Goal: Task Accomplishment & Management: Complete application form

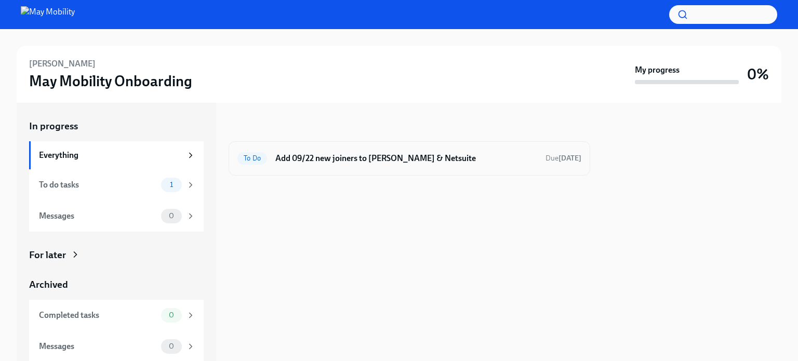
click at [355, 162] on h6 "Add 09/22 new joiners to [PERSON_NAME] & Netsuite" at bounding box center [406, 158] width 262 height 11
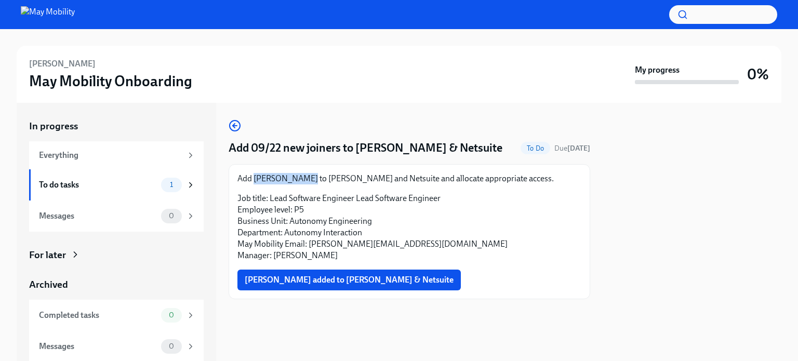
drag, startPoint x: 308, startPoint y: 179, endPoint x: 254, endPoint y: 178, distance: 54.1
click at [254, 178] on p "Add [PERSON_NAME] to [PERSON_NAME] and Netsuite and allocate appropriate access." at bounding box center [410, 178] width 344 height 11
copy p "[PERSON_NAME]"
drag, startPoint x: 439, startPoint y: 248, endPoint x: 310, endPoint y: 241, distance: 129.1
click at [310, 241] on p "Job title: Lead Software Engineer Lead Software Engineer Employee level: P5 Bus…" at bounding box center [410, 227] width 344 height 69
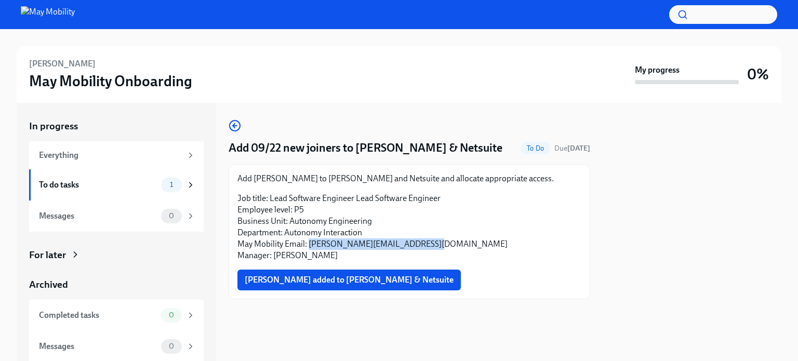
copy p "[PERSON_NAME][EMAIL_ADDRESS][DOMAIN_NAME]"
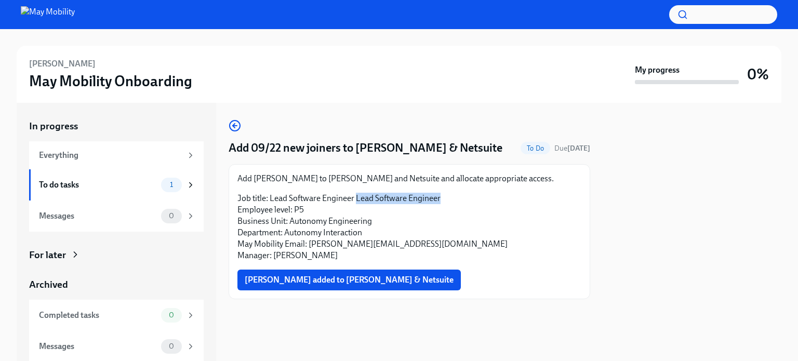
drag, startPoint x: 445, startPoint y: 200, endPoint x: 357, endPoint y: 201, distance: 88.4
click at [357, 201] on p "Job title: Lead Software Engineer Lead Software Engineer Employee level: P5 Bus…" at bounding box center [410, 227] width 344 height 69
copy p "Lead Software Engineer"
drag, startPoint x: 306, startPoint y: 178, endPoint x: 256, endPoint y: 180, distance: 49.9
click at [256, 180] on p "Add [PERSON_NAME] to [PERSON_NAME] and Netsuite and allocate appropriate access." at bounding box center [410, 178] width 344 height 11
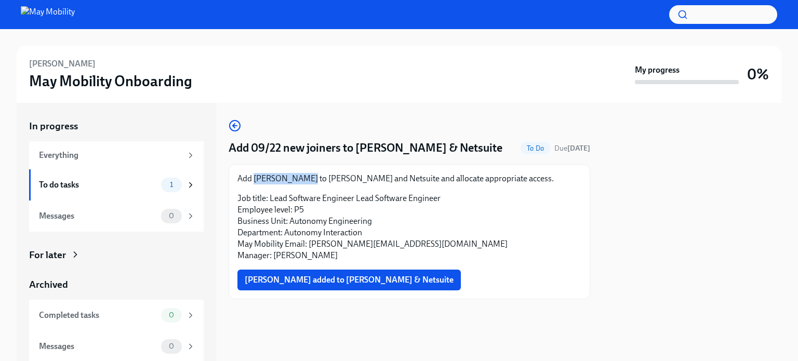
copy p "[PERSON_NAME]"
drag, startPoint x: 511, startPoint y: 202, endPoint x: 495, endPoint y: 204, distance: 16.7
click at [510, 202] on p "Job title: Lead Software Engineer Lead Software Engineer Employee level: P5 Bus…" at bounding box center [410, 227] width 344 height 69
drag, startPoint x: 446, startPoint y: 201, endPoint x: 358, endPoint y: 200, distance: 88.4
click at [358, 200] on p "Job title: Lead Software Engineer Lead Software Engineer Employee level: P5 Bus…" at bounding box center [410, 227] width 344 height 69
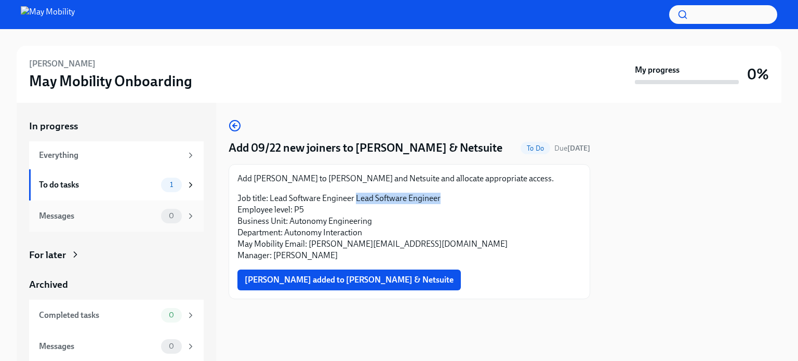
copy p "Lead Software Engineer"
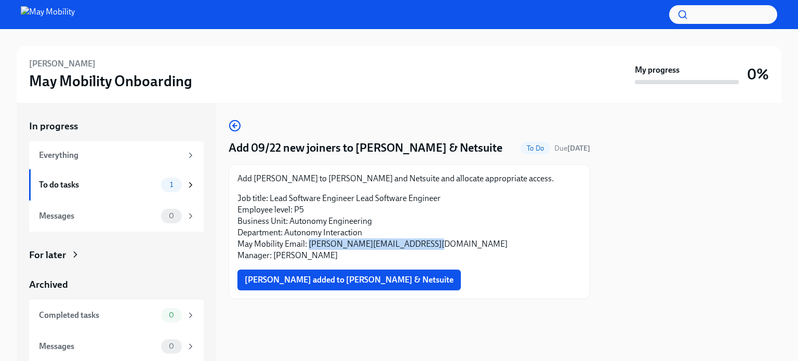
drag, startPoint x: 428, startPoint y: 245, endPoint x: 309, endPoint y: 245, distance: 118.5
click at [309, 245] on p "Job title: Lead Software Engineer Lead Software Engineer Employee level: P5 Bus…" at bounding box center [410, 227] width 344 height 69
copy p "chris.dzombak@maymobility.com"
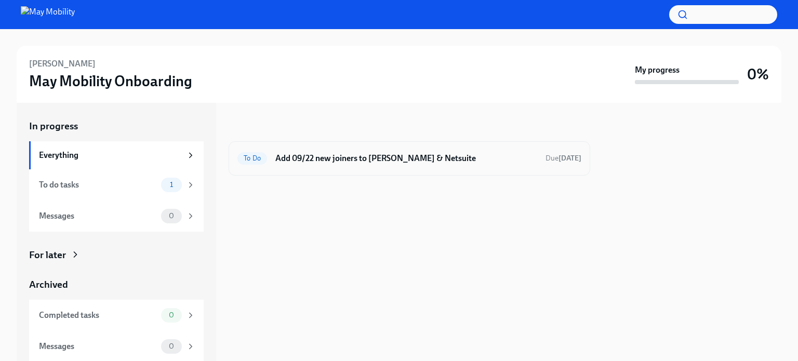
click at [334, 164] on div "To Do Add 09/22 new joiners to [PERSON_NAME] & Netsuite Due [DATE]" at bounding box center [410, 158] width 344 height 17
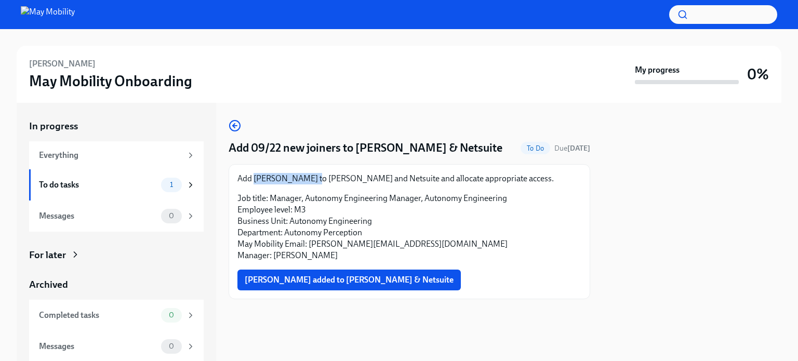
drag, startPoint x: 308, startPoint y: 181, endPoint x: 253, endPoint y: 179, distance: 54.6
click at [253, 179] on p "Add [PERSON_NAME] to [PERSON_NAME] and Netsuite and allocate appropriate access." at bounding box center [410, 178] width 344 height 11
copy p "[PERSON_NAME]"
click at [404, 243] on p "Job title: Manager, Autonomy Engineering Manager, Autonomy Engineering Employee…" at bounding box center [410, 227] width 344 height 69
drag, startPoint x: 432, startPoint y: 243, endPoint x: 310, endPoint y: 245, distance: 122.7
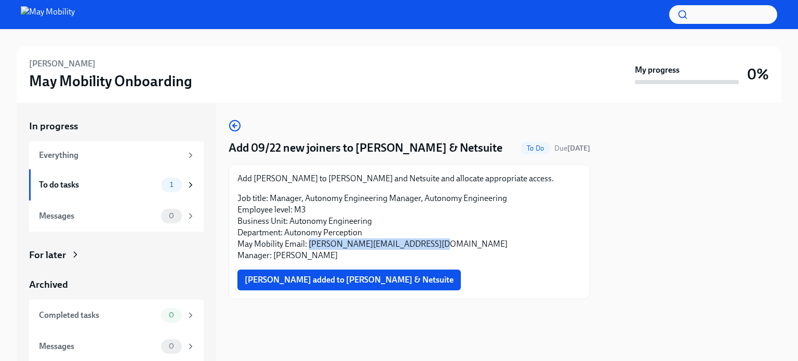
click at [310, 245] on p "Job title: Manager, Autonomy Engineering Manager, Autonomy Engineering Employee…" at bounding box center [410, 227] width 344 height 69
copy p "[PERSON_NAME][EMAIL_ADDRESS][DOMAIN_NAME]"
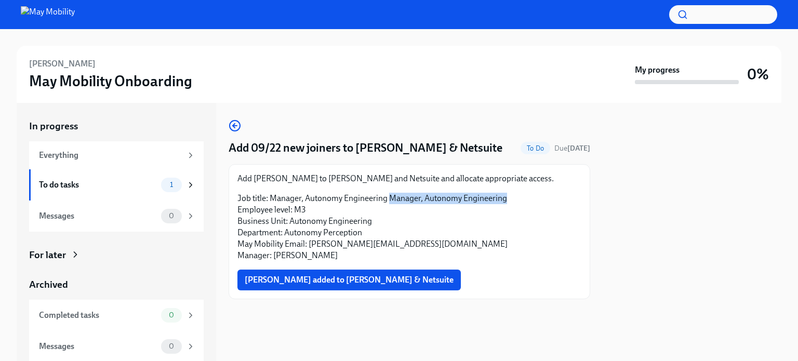
drag, startPoint x: 508, startPoint y: 197, endPoint x: 389, endPoint y: 199, distance: 118.5
click at [389, 199] on p "Job title: Manager, Autonomy Engineering Manager, Autonomy Engineering Employee…" at bounding box center [410, 227] width 344 height 69
copy p "Manager, Autonomy Engineering"
drag, startPoint x: 306, startPoint y: 181, endPoint x: 254, endPoint y: 183, distance: 51.5
click at [254, 183] on p "Add [PERSON_NAME] to [PERSON_NAME] and Netsuite and allocate appropriate access." at bounding box center [410, 178] width 344 height 11
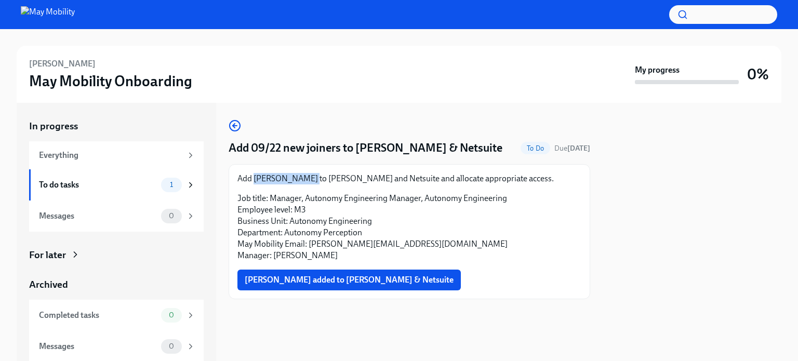
copy p "[PERSON_NAME]"
drag, startPoint x: 507, startPoint y: 230, endPoint x: 513, endPoint y: 221, distance: 10.8
click at [507, 229] on p "Job title: Manager, Autonomy Engineering Manager, Autonomy Engineering Employee…" at bounding box center [410, 227] width 344 height 69
drag, startPoint x: 494, startPoint y: 199, endPoint x: 391, endPoint y: 193, distance: 103.0
click at [391, 193] on p "Job title: Manager, Autonomy Engineering Manager, Autonomy Engineering Employee…" at bounding box center [410, 227] width 344 height 69
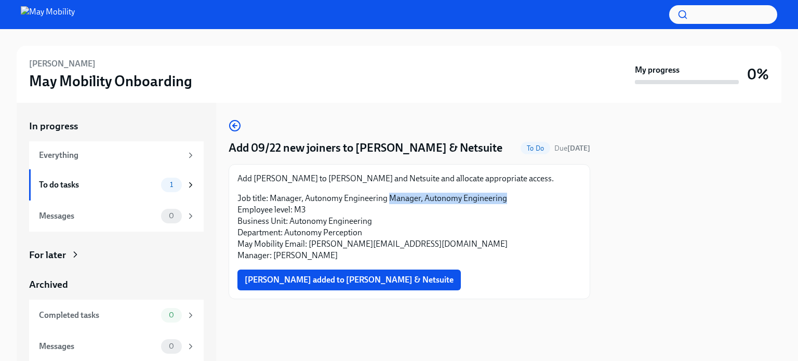
copy p "Manager, Autonomy Engineering"
drag, startPoint x: 460, startPoint y: 274, endPoint x: 452, endPoint y: 265, distance: 11.8
click at [459, 272] on div "[PERSON_NAME] added to [PERSON_NAME] & Netsuite" at bounding box center [410, 280] width 344 height 21
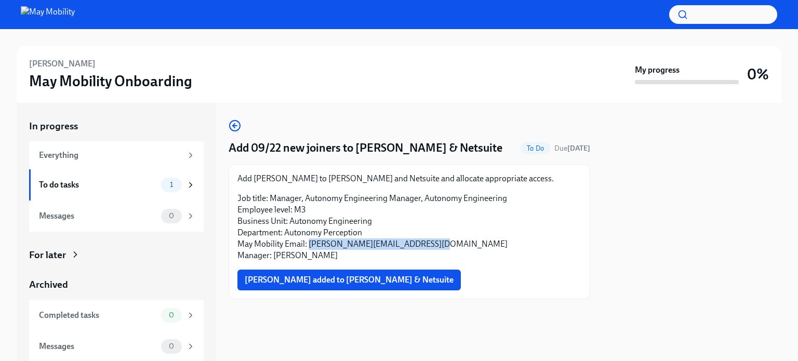
drag, startPoint x: 429, startPoint y: 247, endPoint x: 309, endPoint y: 242, distance: 120.7
click at [309, 242] on p "Job title: Manager, Autonomy Engineering Manager, Autonomy Engineering Employee…" at bounding box center [410, 227] width 344 height 69
copy p "[PERSON_NAME][EMAIL_ADDRESS][DOMAIN_NAME]"
